Goal: Task Accomplishment & Management: Use online tool/utility

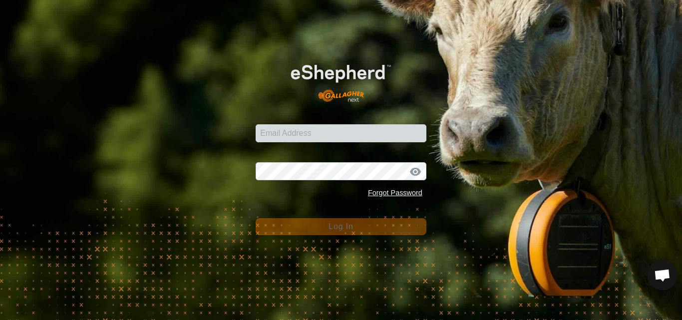
type input "[PERSON_NAME][EMAIL_ADDRESS][DOMAIN_NAME]"
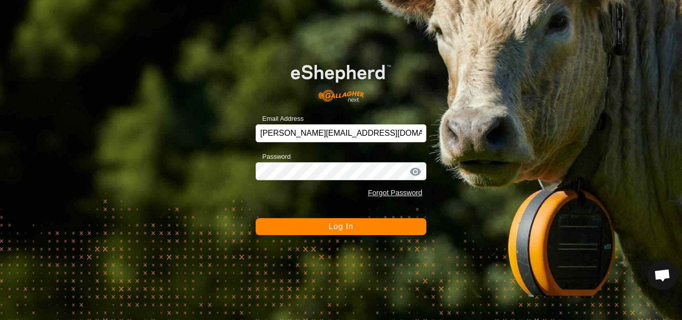
click at [349, 233] on button "Log In" at bounding box center [340, 226] width 171 height 17
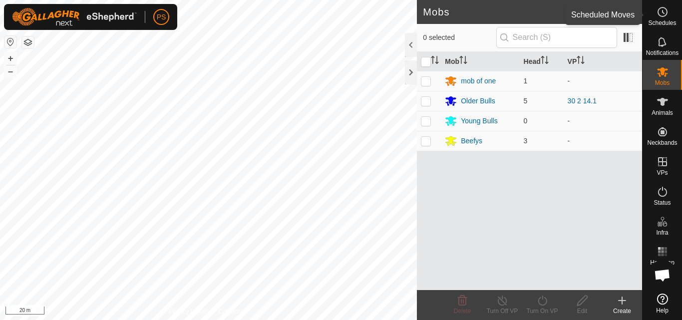
click at [668, 15] on icon at bounding box center [662, 12] width 12 height 12
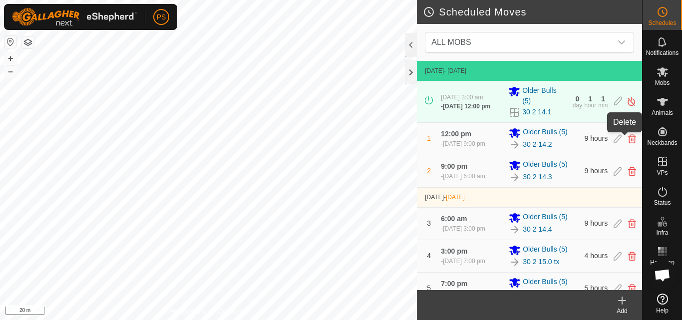
click at [628, 138] on icon at bounding box center [632, 138] width 8 height 9
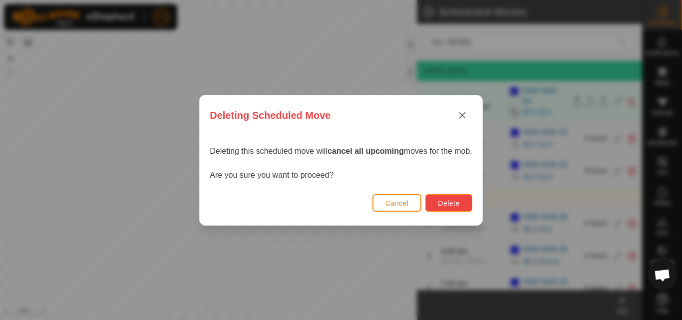
click at [457, 205] on span "Delete" at bounding box center [448, 203] width 21 height 8
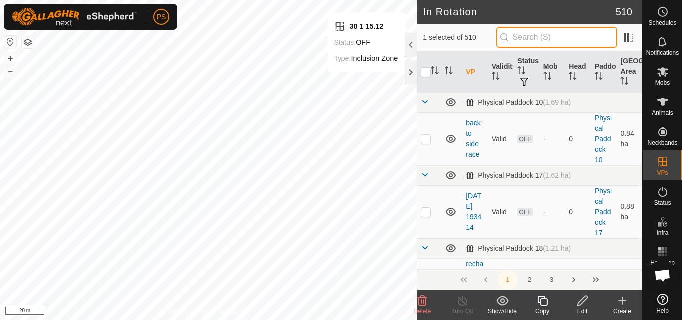
click at [589, 35] on input "text" at bounding box center [556, 37] width 121 height 21
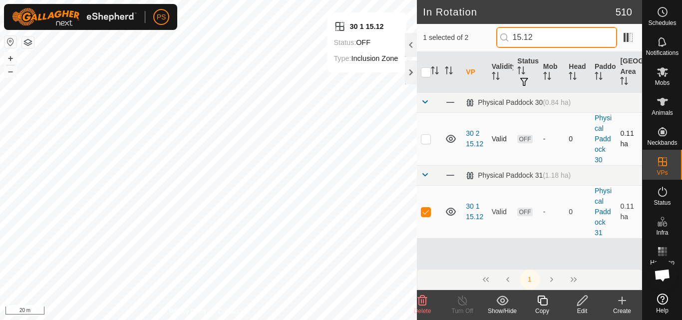
type input "15.12"
click at [426, 137] on p-checkbox at bounding box center [426, 139] width 10 height 8
checkbox input "true"
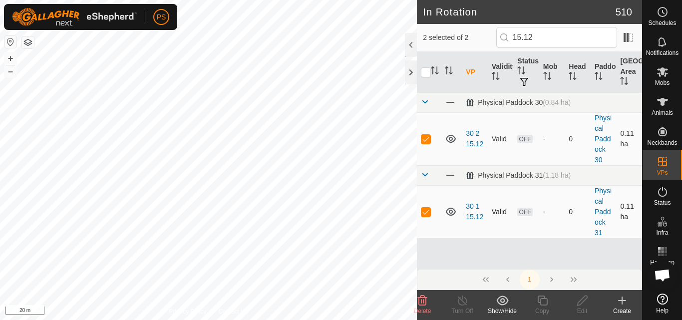
click at [427, 217] on td at bounding box center [429, 211] width 24 height 53
checkbox input "false"
click at [426, 139] on p-checkbox at bounding box center [426, 139] width 10 height 8
checkbox input "false"
click at [667, 72] on icon at bounding box center [662, 72] width 12 height 12
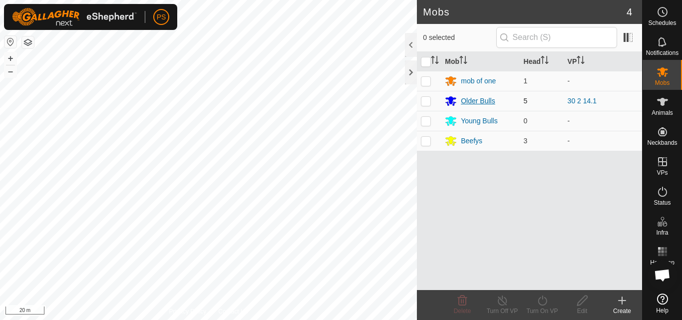
click at [474, 99] on div "Older Bulls" at bounding box center [477, 101] width 34 height 10
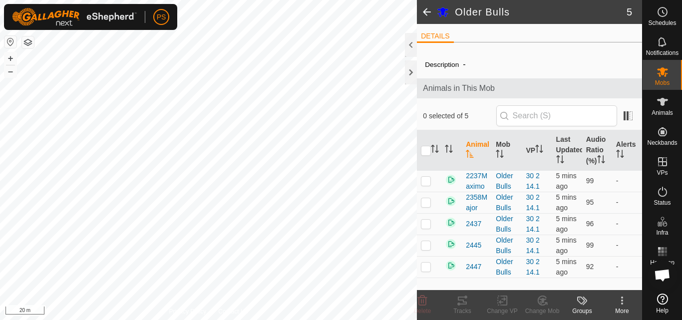
click at [428, 7] on span at bounding box center [427, 12] width 20 height 24
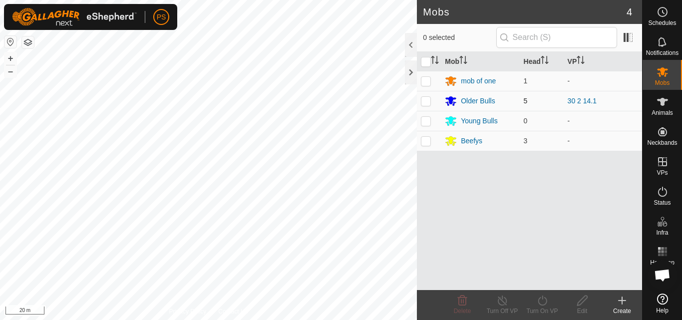
click at [427, 99] on p-checkbox at bounding box center [426, 101] width 10 height 8
checkbox input "true"
click at [542, 296] on icon at bounding box center [541, 300] width 9 height 10
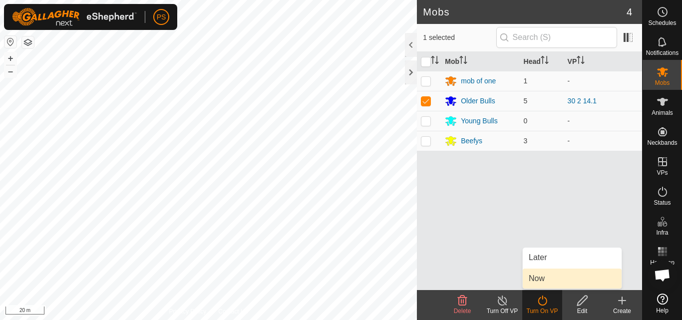
click at [548, 281] on link "Now" at bounding box center [571, 278] width 99 height 20
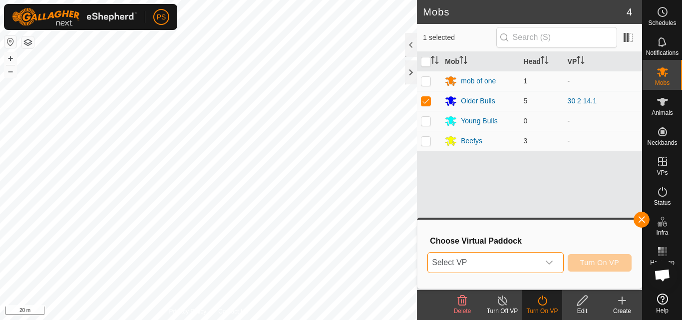
click at [513, 267] on span "Select VP" at bounding box center [483, 262] width 111 height 20
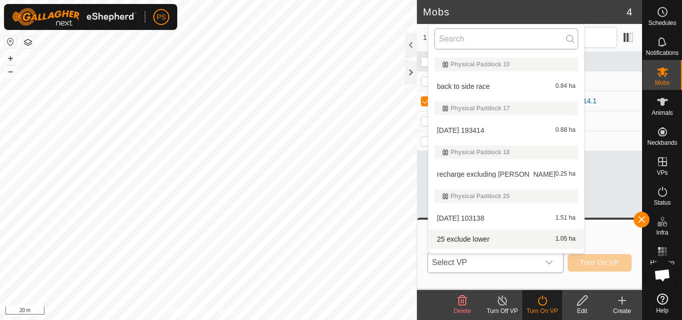
click at [464, 34] on input "text" at bounding box center [505, 38] width 143 height 21
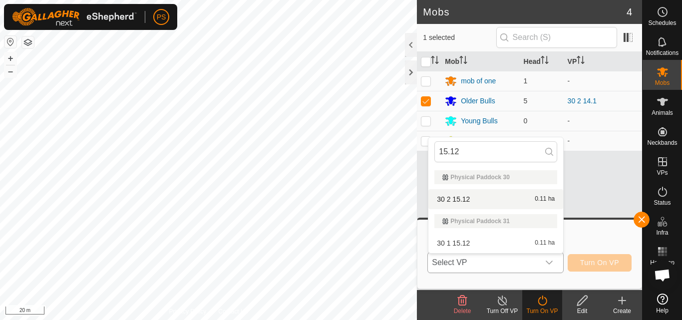
type input "15.12"
click at [485, 198] on li "30 2 15.12 0.11 ha" at bounding box center [495, 199] width 135 height 20
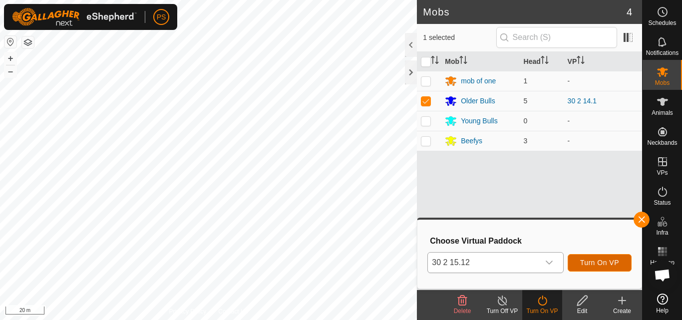
click at [614, 265] on span "Turn On VP" at bounding box center [599, 262] width 39 height 8
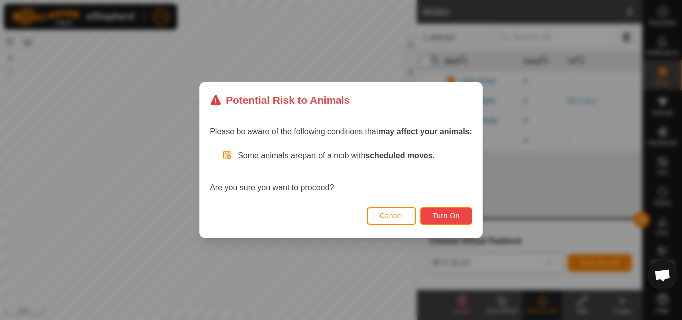
click at [448, 215] on span "Turn On" at bounding box center [446, 216] width 27 height 8
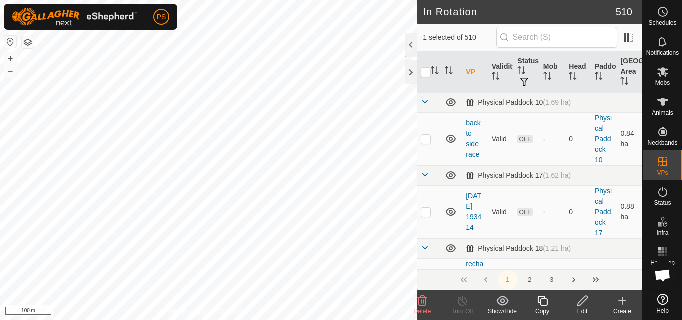
checkbox input "true"
checkbox input "false"
click at [426, 140] on p-checkbox at bounding box center [426, 139] width 10 height 8
checkbox input "true"
click at [662, 71] on icon at bounding box center [662, 71] width 11 height 9
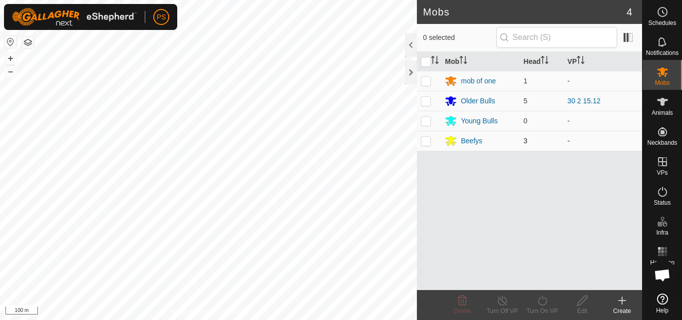
click at [428, 145] on td at bounding box center [429, 141] width 24 height 20
checkbox input "true"
click at [542, 303] on icon at bounding box center [542, 300] width 12 height 12
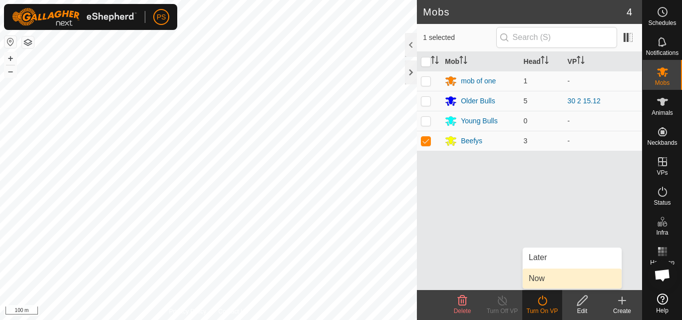
click at [544, 279] on link "Now" at bounding box center [571, 278] width 99 height 20
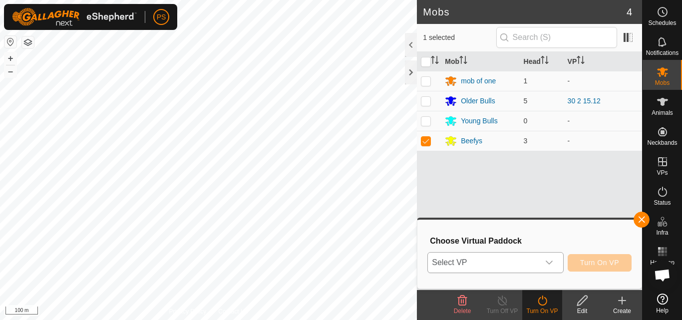
click at [546, 262] on icon "dropdown trigger" at bounding box center [548, 262] width 7 height 4
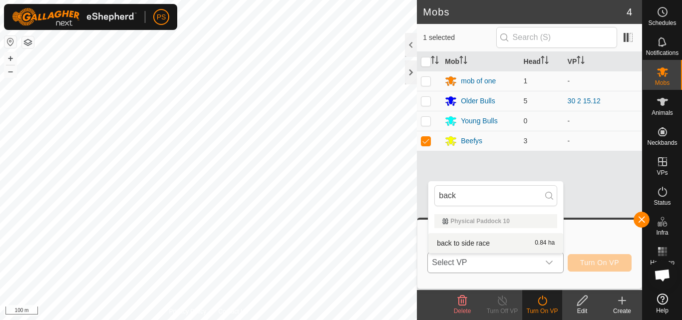
type input "back"
click at [458, 244] on li "back to side race 0.84 ha" at bounding box center [495, 243] width 135 height 20
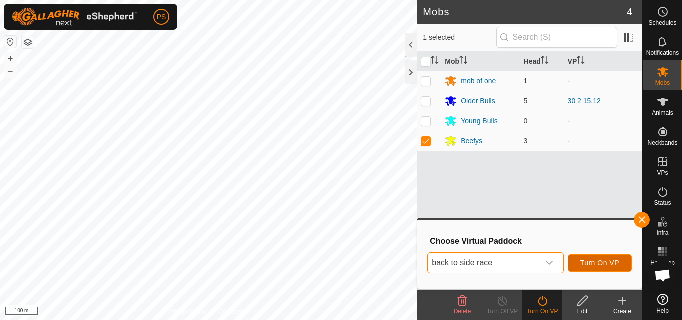
click at [599, 260] on span "Turn On VP" at bounding box center [599, 262] width 39 height 8
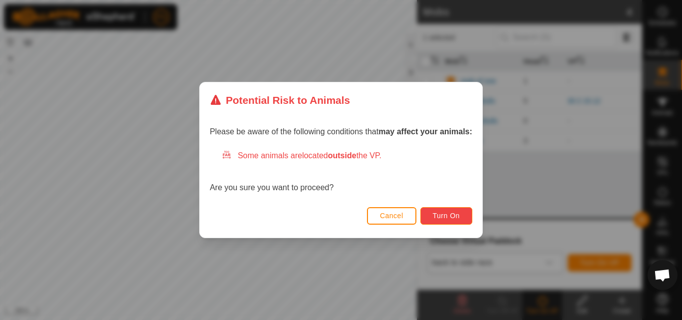
click at [453, 216] on span "Turn On" at bounding box center [446, 216] width 27 height 8
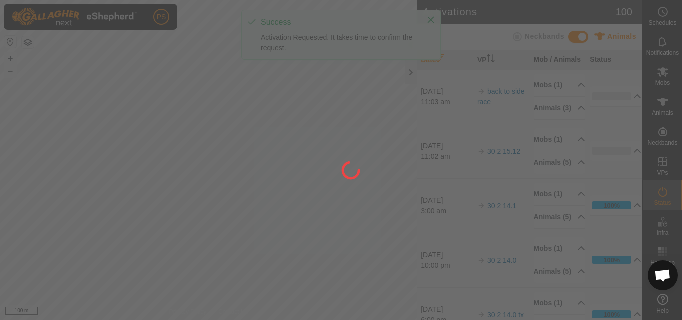
drag, startPoint x: 201, startPoint y: 242, endPoint x: 210, endPoint y: 237, distance: 9.8
click at [210, 237] on div at bounding box center [341, 160] width 682 height 320
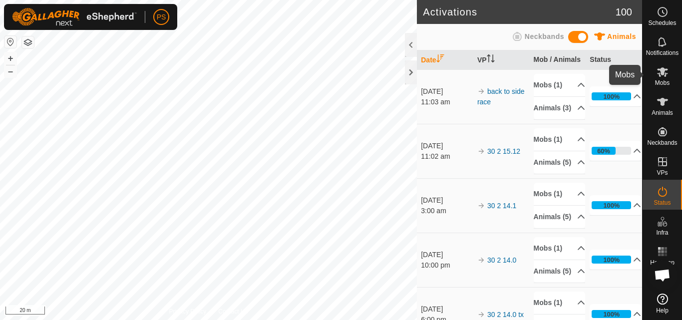
click at [662, 73] on icon at bounding box center [662, 71] width 11 height 9
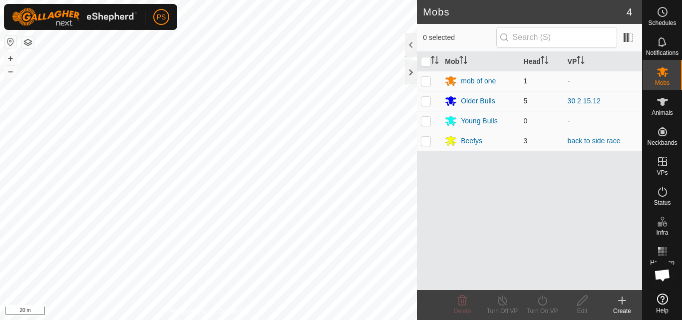
click at [427, 101] on p-checkbox at bounding box center [426, 101] width 10 height 8
click at [423, 100] on p-checkbox at bounding box center [426, 101] width 10 height 8
checkbox input "false"
click at [471, 102] on div "Older Bulls" at bounding box center [477, 101] width 34 height 10
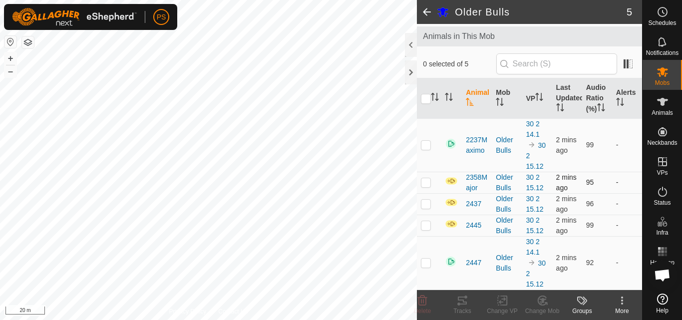
scroll to position [62, 0]
click at [427, 9] on span at bounding box center [427, 12] width 20 height 24
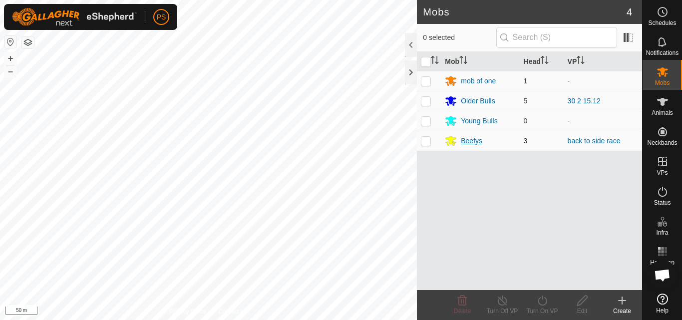
click at [471, 140] on div "Beefys" at bounding box center [470, 141] width 21 height 10
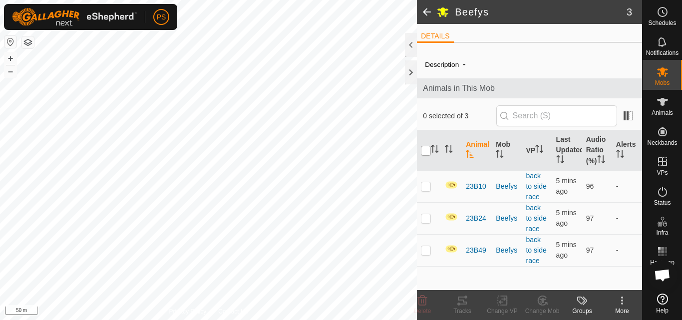
click at [426, 151] on input "checkbox" at bounding box center [426, 151] width 10 height 10
checkbox input "true"
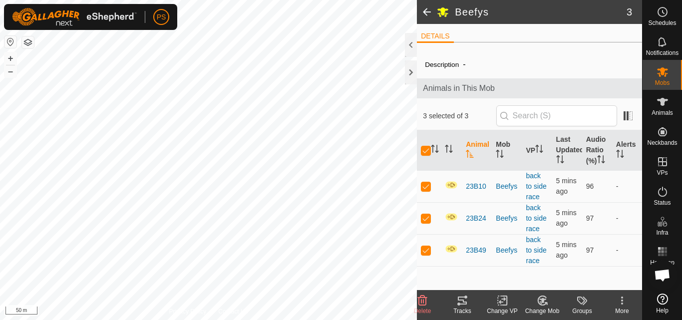
click at [461, 297] on icon at bounding box center [462, 300] width 9 height 8
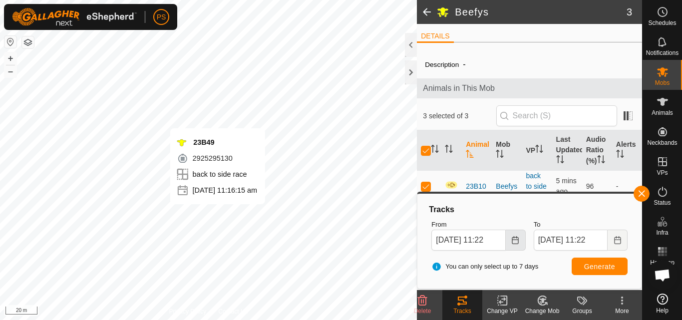
click at [512, 239] on icon "Choose Date" at bounding box center [514, 240] width 6 height 8
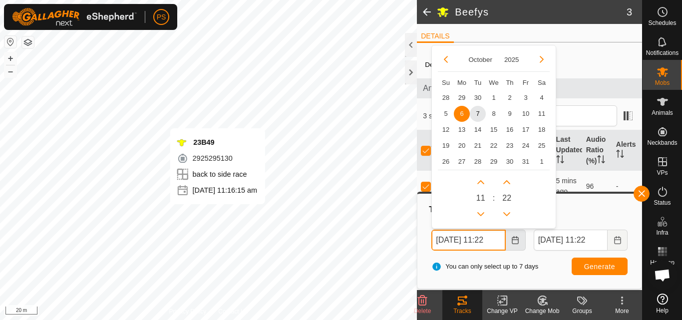
scroll to position [0, 2]
click at [480, 211] on button "Previous Hour" at bounding box center [480, 214] width 16 height 16
click at [479, 112] on span "7" at bounding box center [477, 113] width 16 height 16
type input "07 Oct, 2025 10:22"
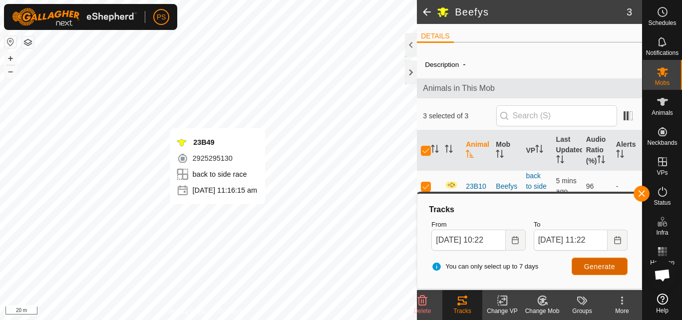
click at [600, 264] on span "Generate" at bounding box center [599, 266] width 31 height 8
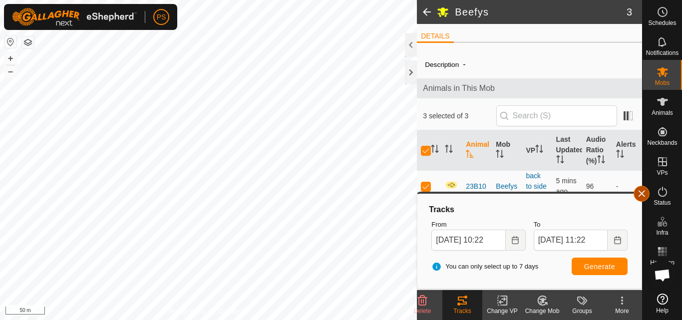
click at [644, 192] on button "button" at bounding box center [641, 194] width 16 height 16
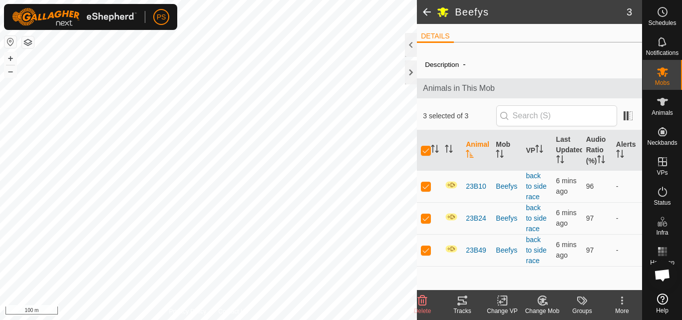
click at [423, 10] on span at bounding box center [427, 12] width 20 height 24
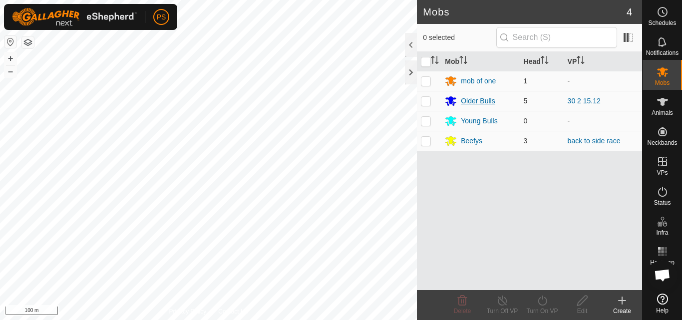
click at [473, 97] on div "Older Bulls" at bounding box center [477, 101] width 34 height 10
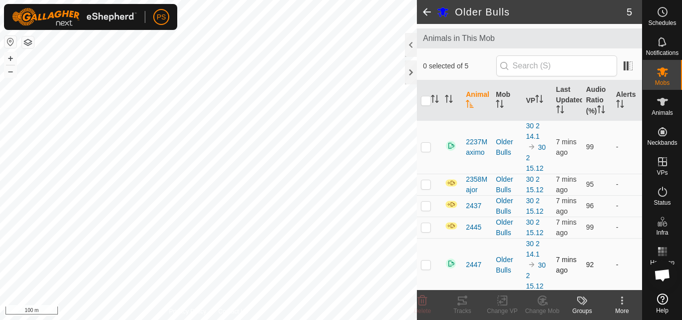
scroll to position [62, 0]
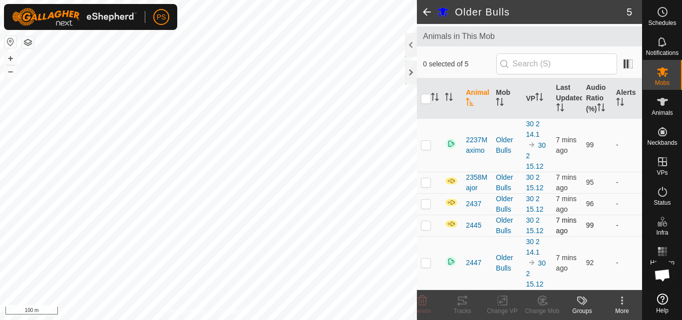
scroll to position [62, 0]
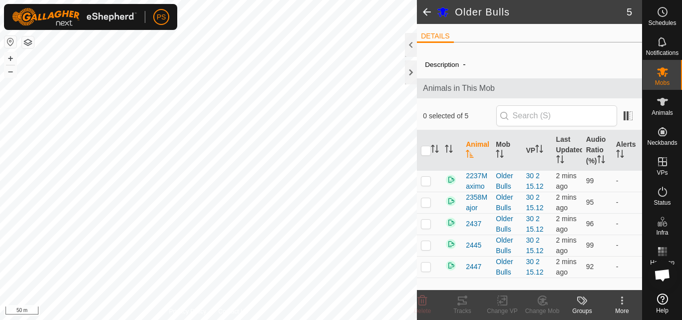
click at [185, 319] on html "PS Schedules Notifications Mobs Animals Neckbands VPs Status Infra Heatmap Help…" at bounding box center [341, 160] width 682 height 320
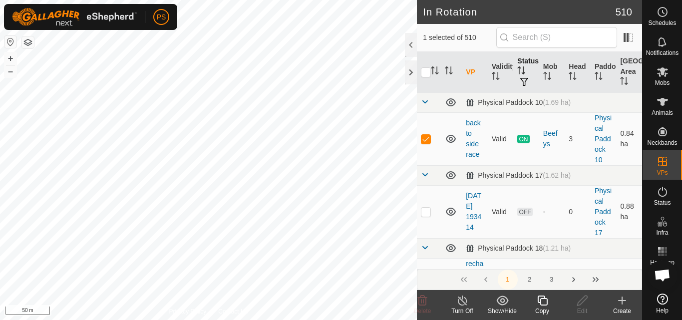
drag, startPoint x: 425, startPoint y: 139, endPoint x: 519, endPoint y: 81, distance: 111.3
click at [425, 139] on p-checkbox at bounding box center [426, 139] width 10 height 8
checkbox input "false"
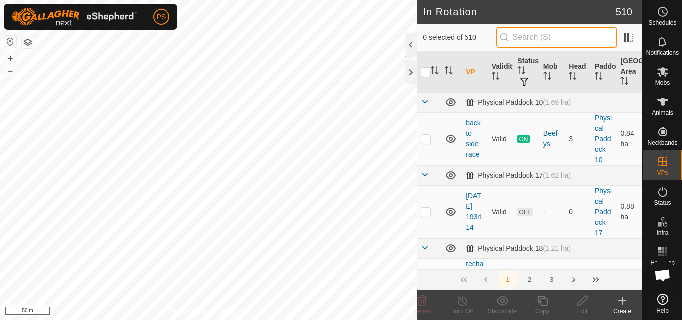
click at [534, 34] on input "text" at bounding box center [556, 37] width 121 height 21
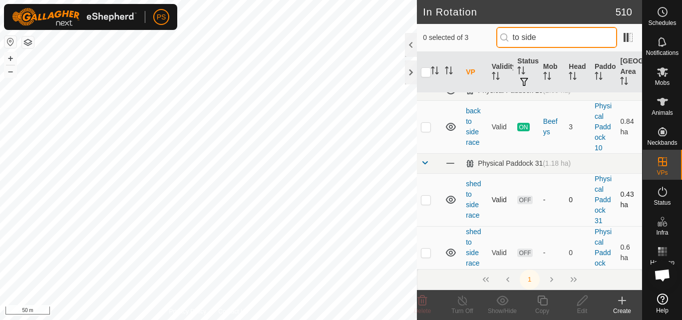
scroll to position [22, 0]
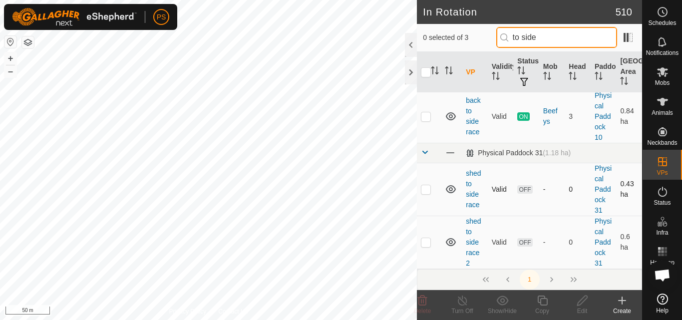
type input "to side"
click at [427, 188] on td at bounding box center [429, 189] width 24 height 53
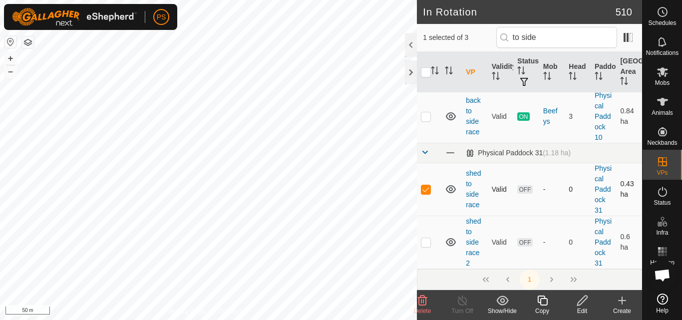
click at [427, 187] on p-checkbox at bounding box center [426, 189] width 10 height 8
checkbox input "false"
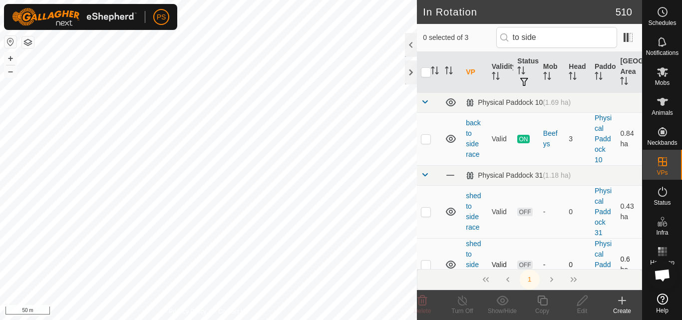
click at [427, 242] on td at bounding box center [429, 264] width 24 height 53
click at [428, 265] on p-checkbox at bounding box center [426, 264] width 10 height 8
checkbox input "false"
click at [664, 76] on icon at bounding box center [662, 71] width 11 height 9
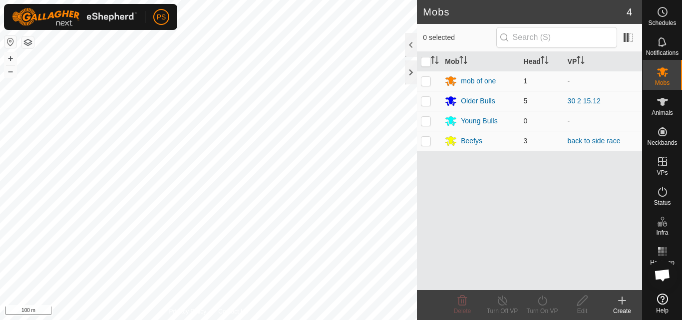
click at [423, 103] on p-checkbox at bounding box center [426, 101] width 10 height 8
checkbox input "true"
click at [545, 302] on icon at bounding box center [541, 300] width 9 height 10
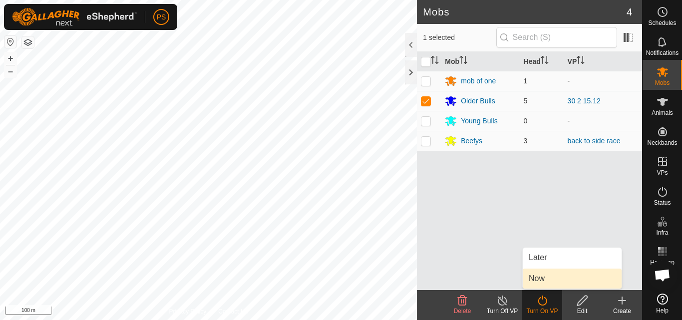
click at [553, 278] on link "Now" at bounding box center [571, 278] width 99 height 20
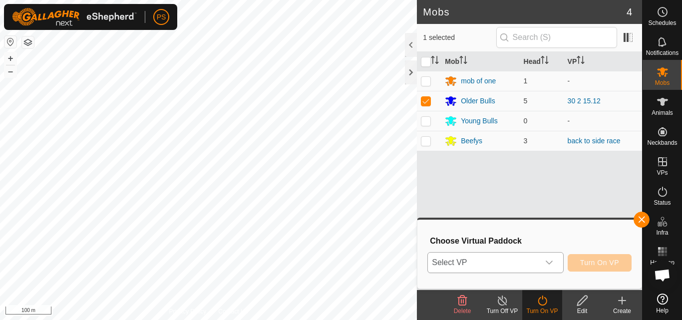
click at [536, 262] on span "Select VP" at bounding box center [483, 262] width 111 height 20
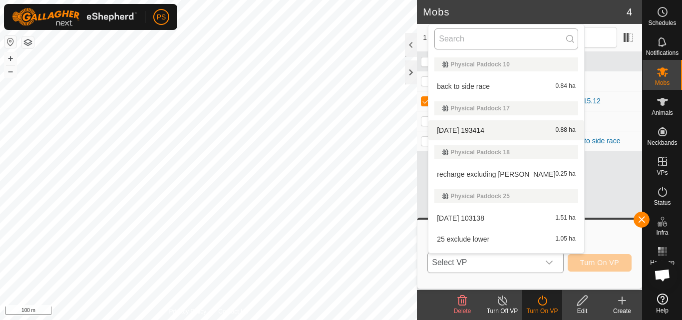
click at [466, 39] on input "text" at bounding box center [505, 38] width 143 height 21
type input "d"
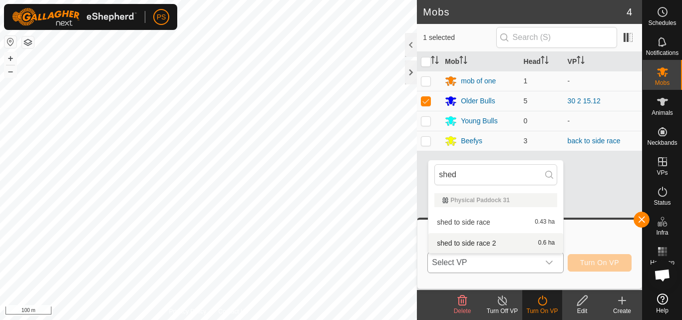
type input "shed"
click at [488, 241] on li "shed to side race 2 0.6 ha" at bounding box center [495, 243] width 135 height 20
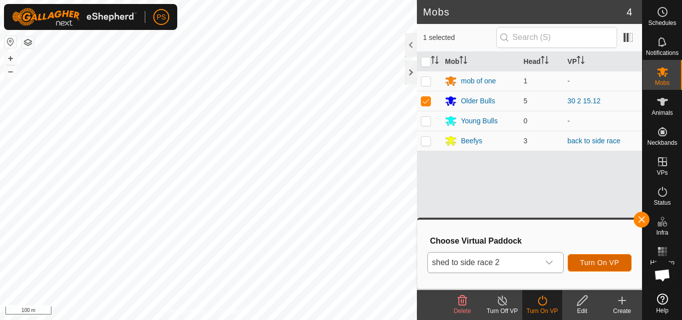
click at [597, 261] on span "Turn On VP" at bounding box center [599, 262] width 39 height 8
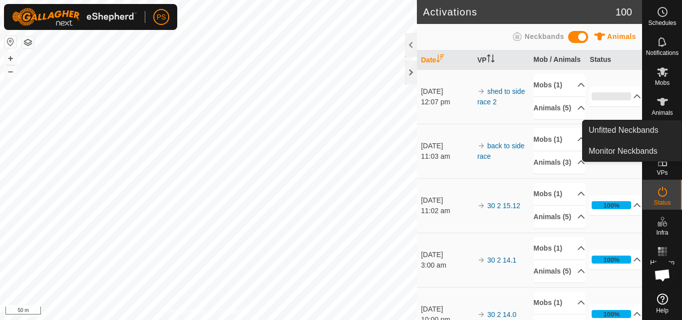
click at [662, 68] on icon at bounding box center [662, 71] width 11 height 9
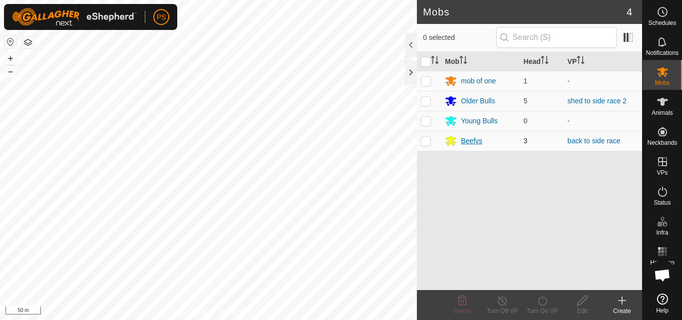
click at [471, 140] on div "Beefys" at bounding box center [470, 141] width 21 height 10
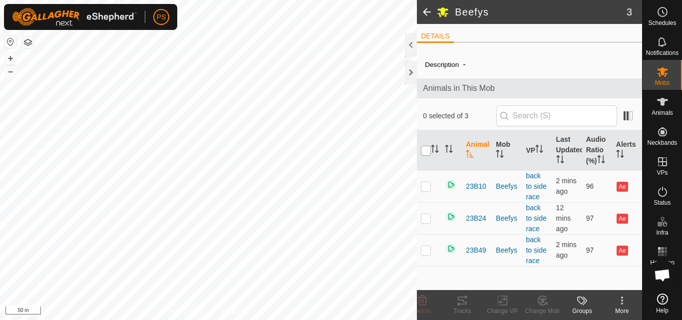
click at [426, 148] on input "checkbox" at bounding box center [426, 151] width 10 height 10
checkbox input "true"
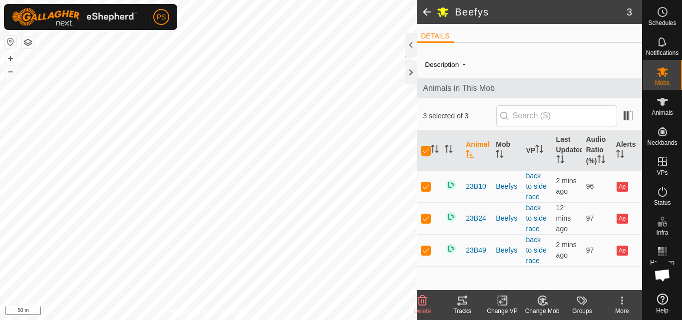
click at [458, 298] on icon at bounding box center [462, 300] width 9 height 8
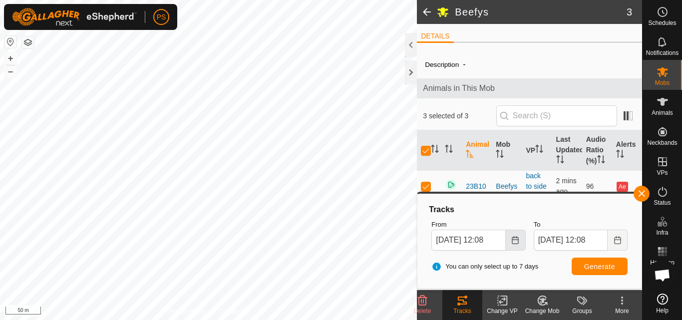
click at [513, 244] on button "Choose Date" at bounding box center [515, 240] width 20 height 21
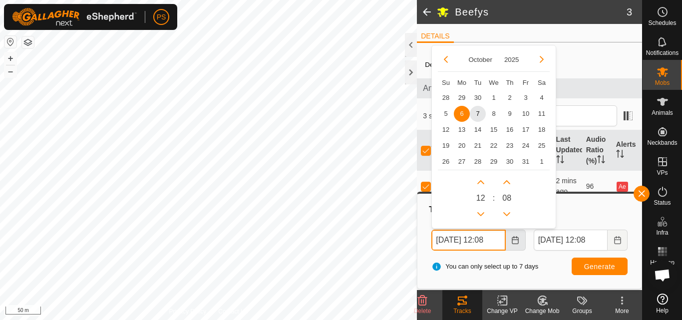
scroll to position [0, 3]
click at [478, 214] on button "Previous Hour" at bounding box center [480, 214] width 16 height 16
click at [475, 108] on span "7" at bounding box center [477, 113] width 16 height 16
type input "07 Oct, 2025 11:08"
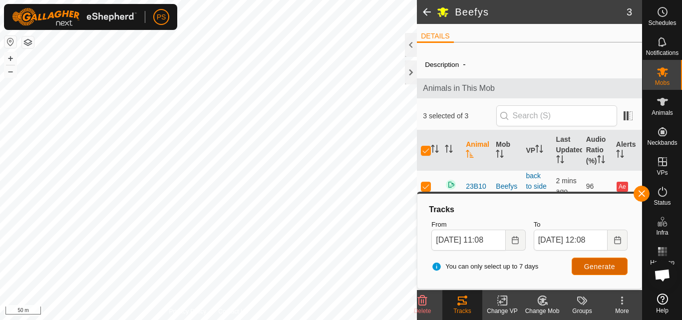
click at [612, 268] on span "Generate" at bounding box center [599, 266] width 31 height 8
click at [640, 193] on button "button" at bounding box center [641, 194] width 16 height 16
